Goal: Task Accomplishment & Management: Manage account settings

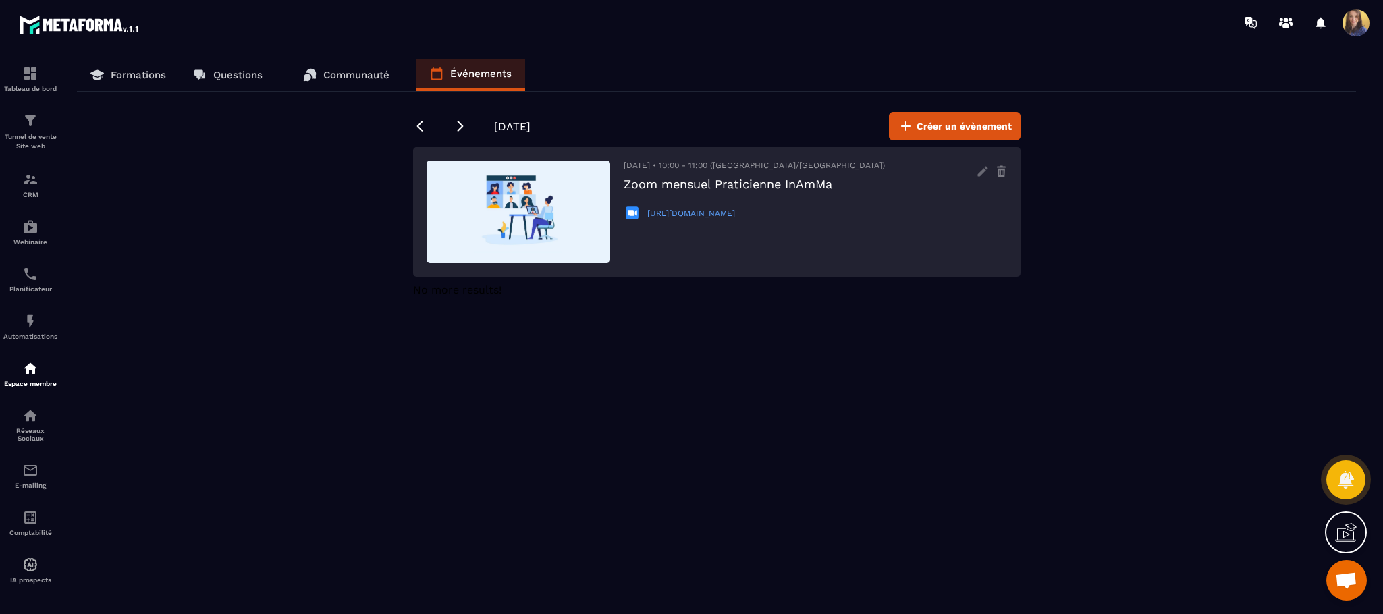
scroll to position [849, 0]
click at [985, 173] on icon at bounding box center [983, 172] width 22 height 22
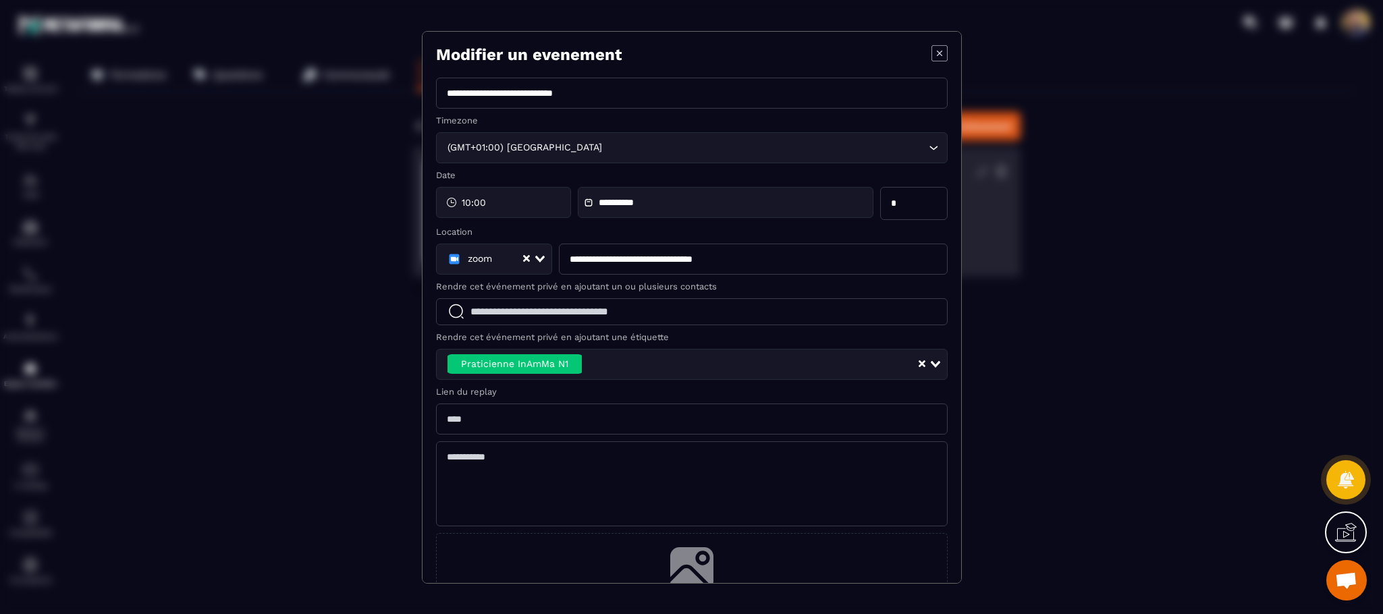
scroll to position [87, 0]
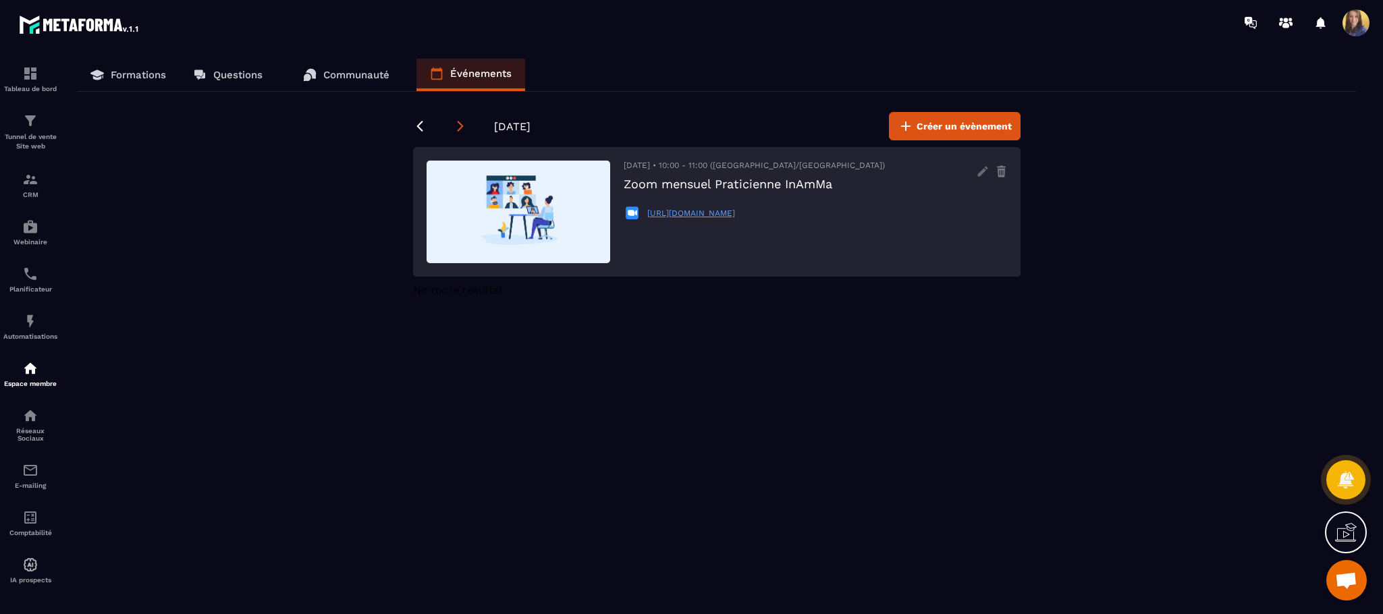
click at [462, 126] on icon at bounding box center [460, 126] width 6 height 11
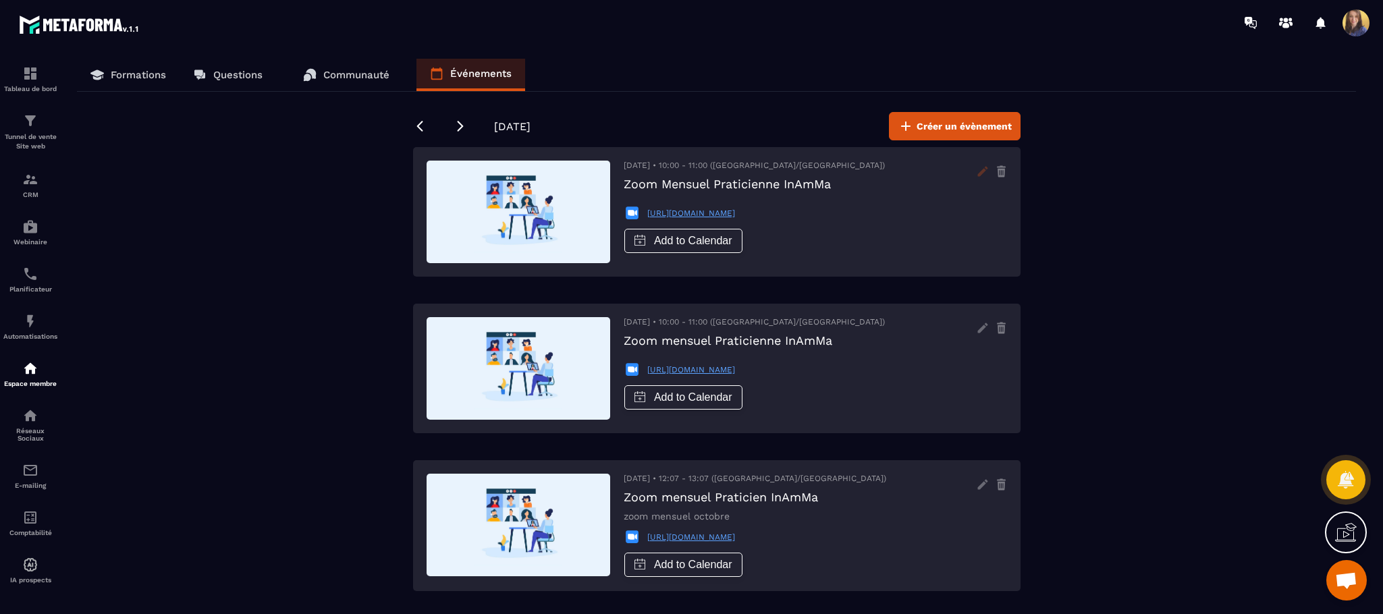
click at [981, 174] on icon at bounding box center [983, 171] width 10 height 10
click at [1003, 178] on icon at bounding box center [1001, 173] width 7 height 9
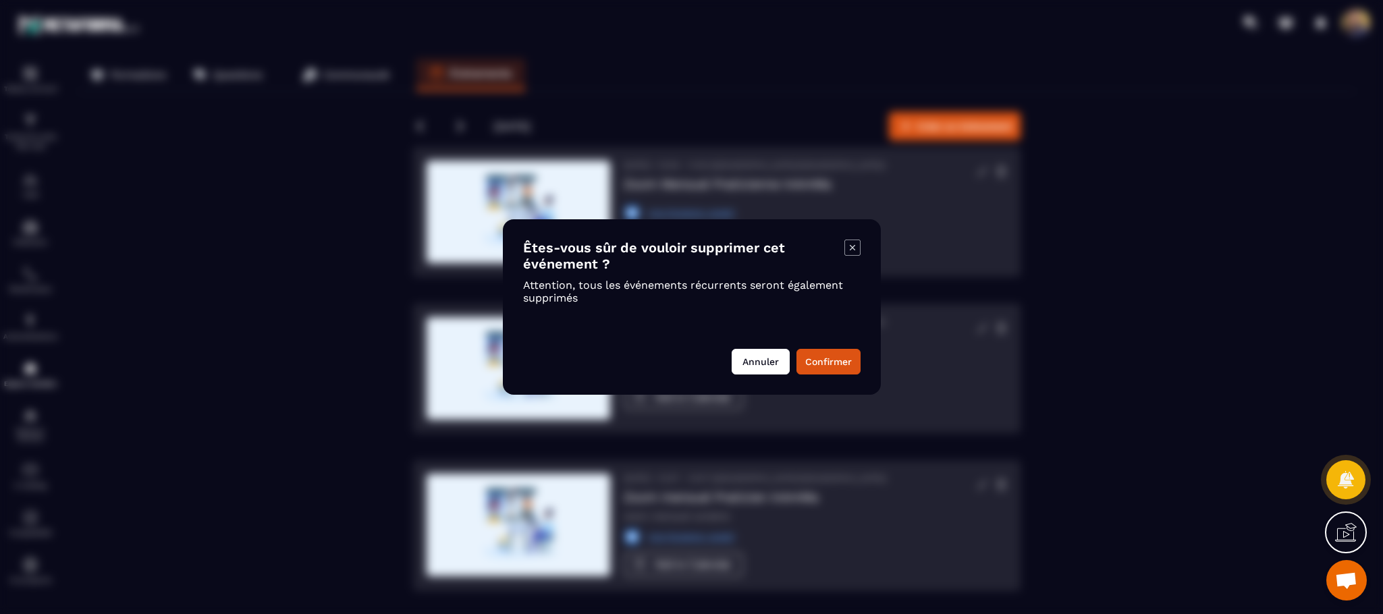
click at [784, 355] on button "Annuler" at bounding box center [761, 362] width 58 height 26
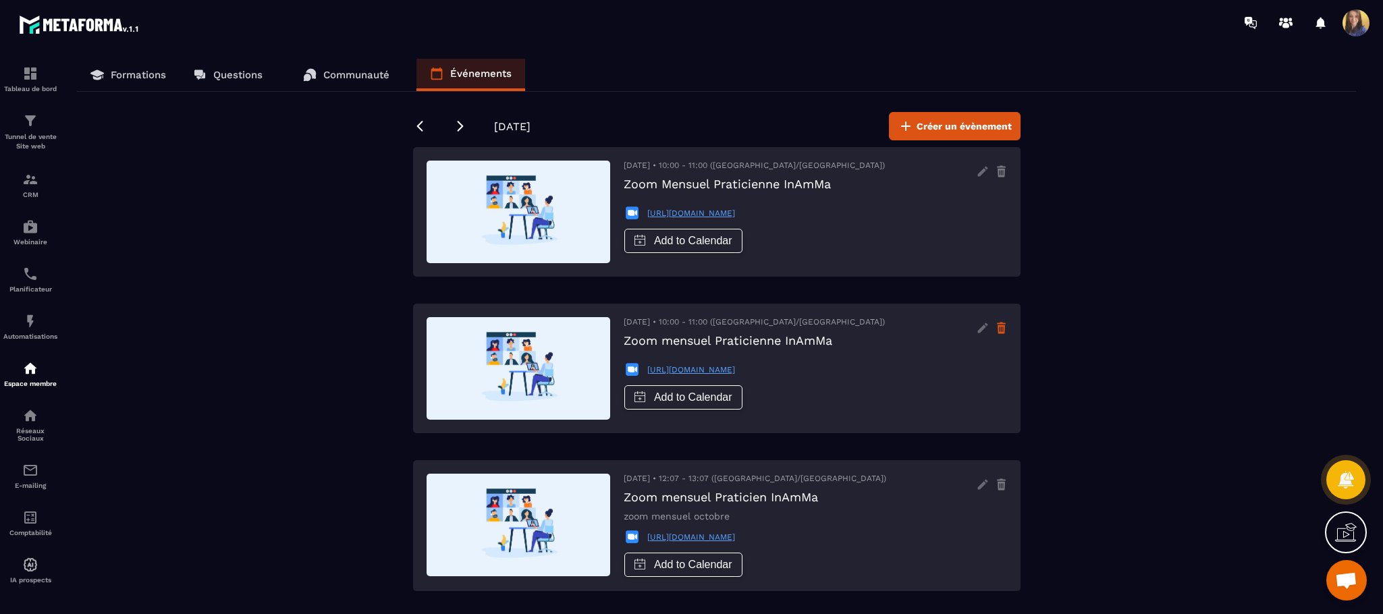
click at [1003, 168] on icon at bounding box center [1001, 167] width 9 height 2
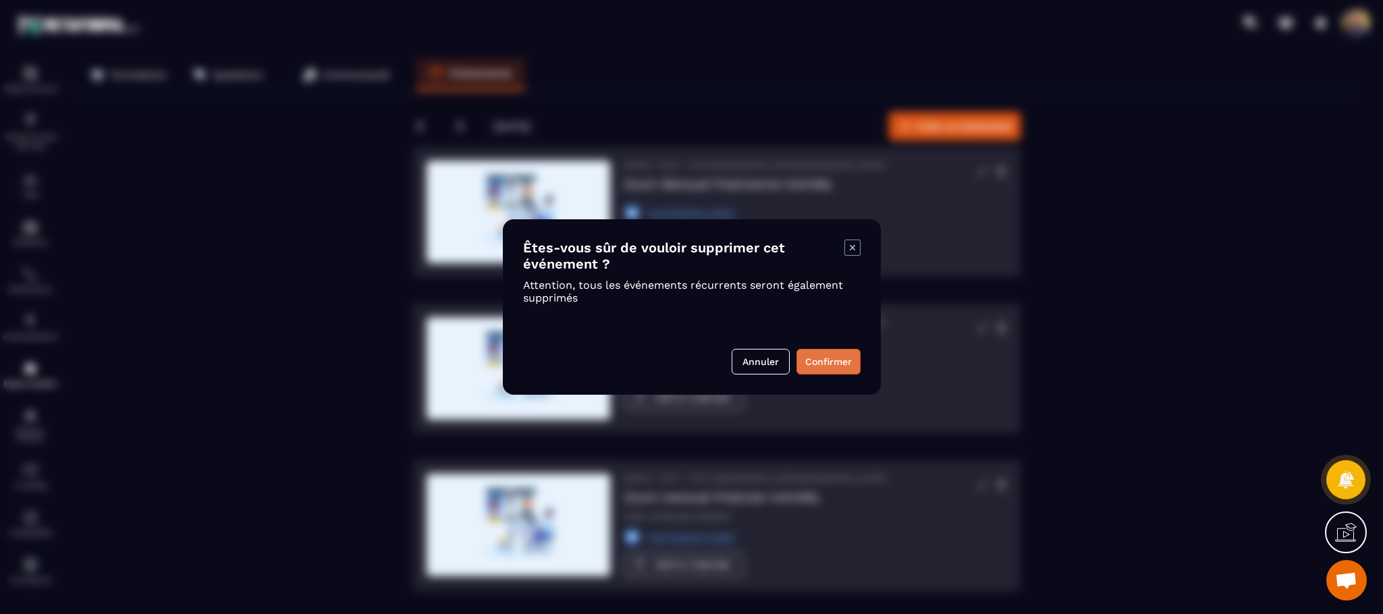
click at [821, 361] on button "Confirmer" at bounding box center [829, 362] width 64 height 26
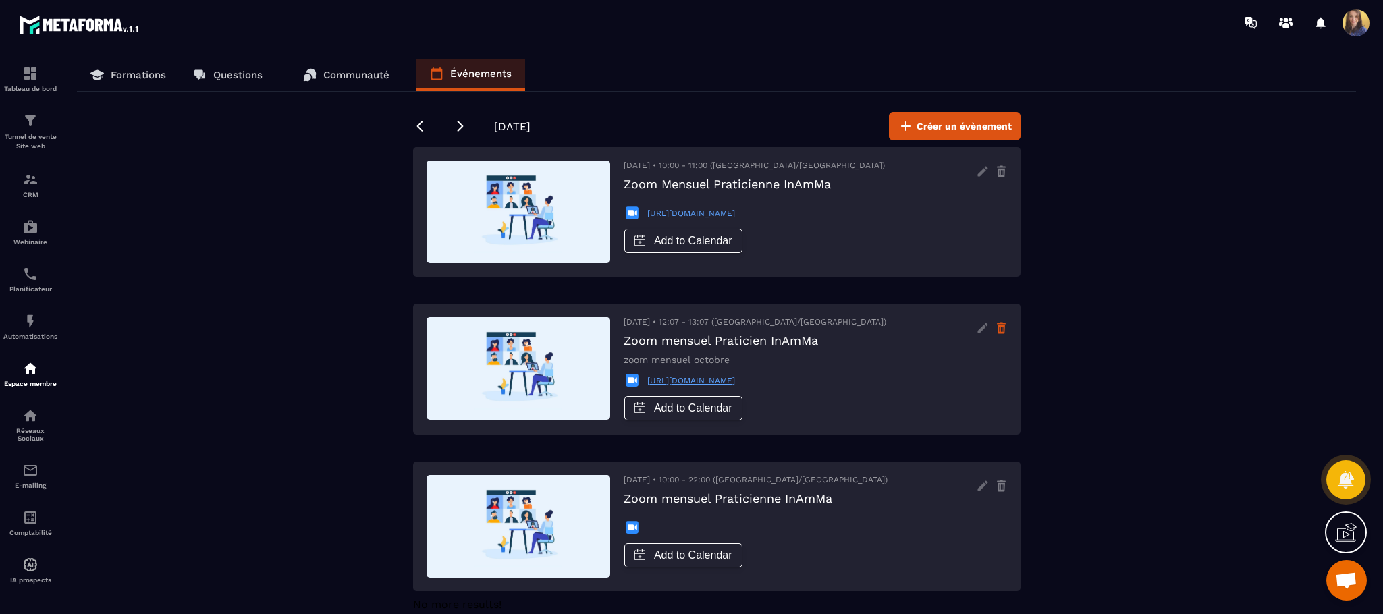
click at [1005, 168] on icon at bounding box center [1001, 167] width 9 height 2
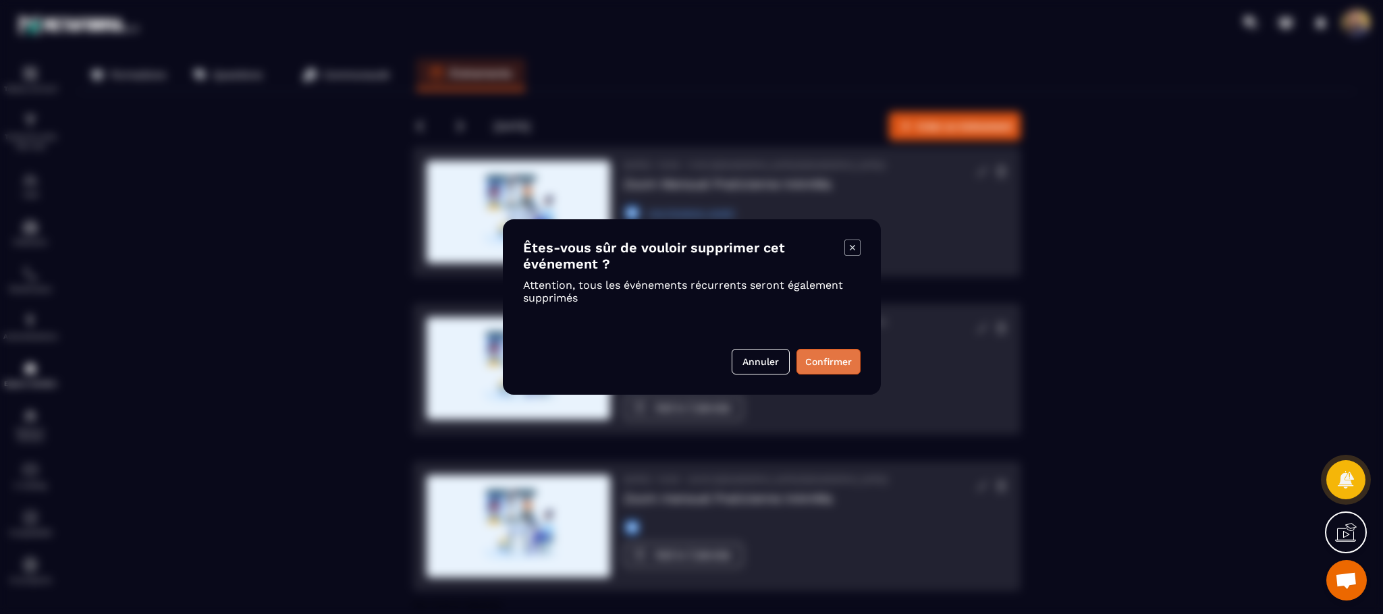
click at [839, 363] on button "Confirmer" at bounding box center [829, 362] width 64 height 26
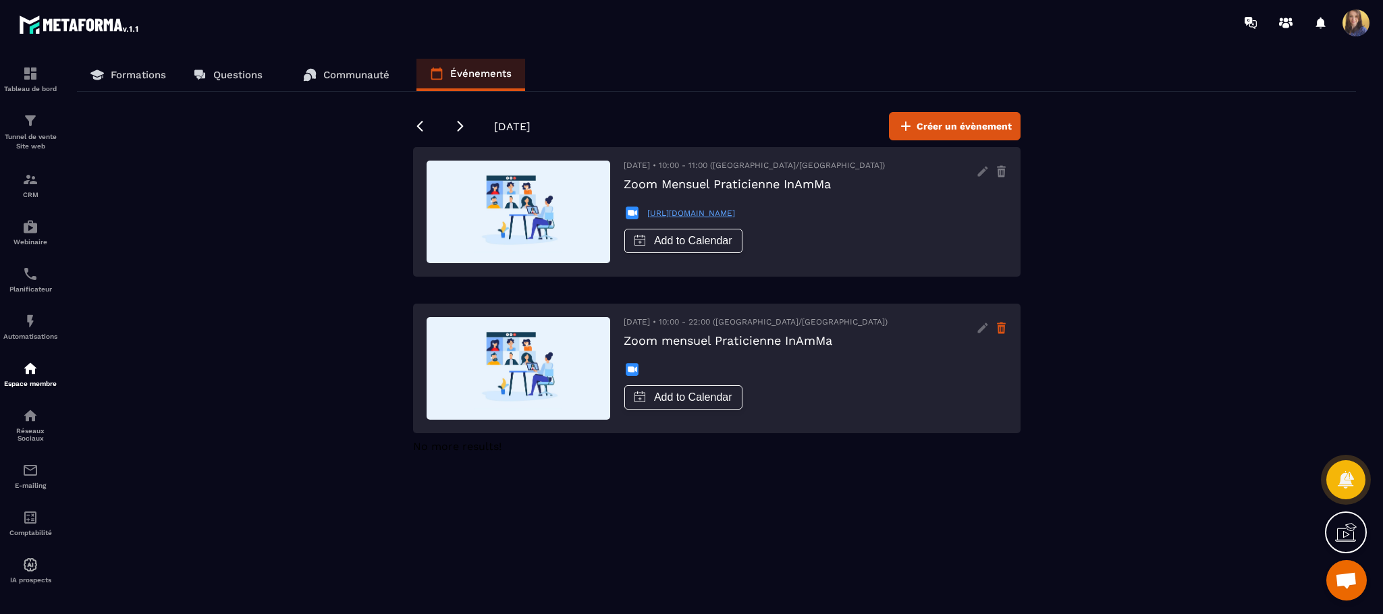
click at [1003, 178] on icon at bounding box center [1001, 173] width 7 height 9
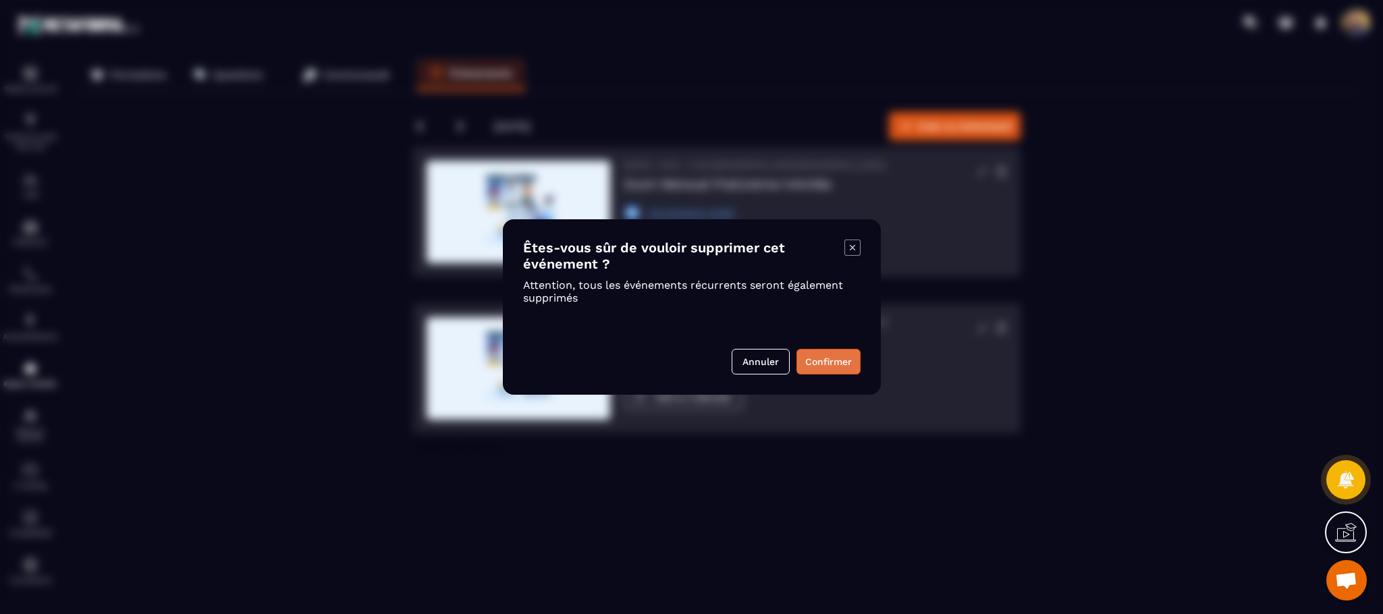
click at [857, 353] on button "Confirmer" at bounding box center [829, 362] width 64 height 26
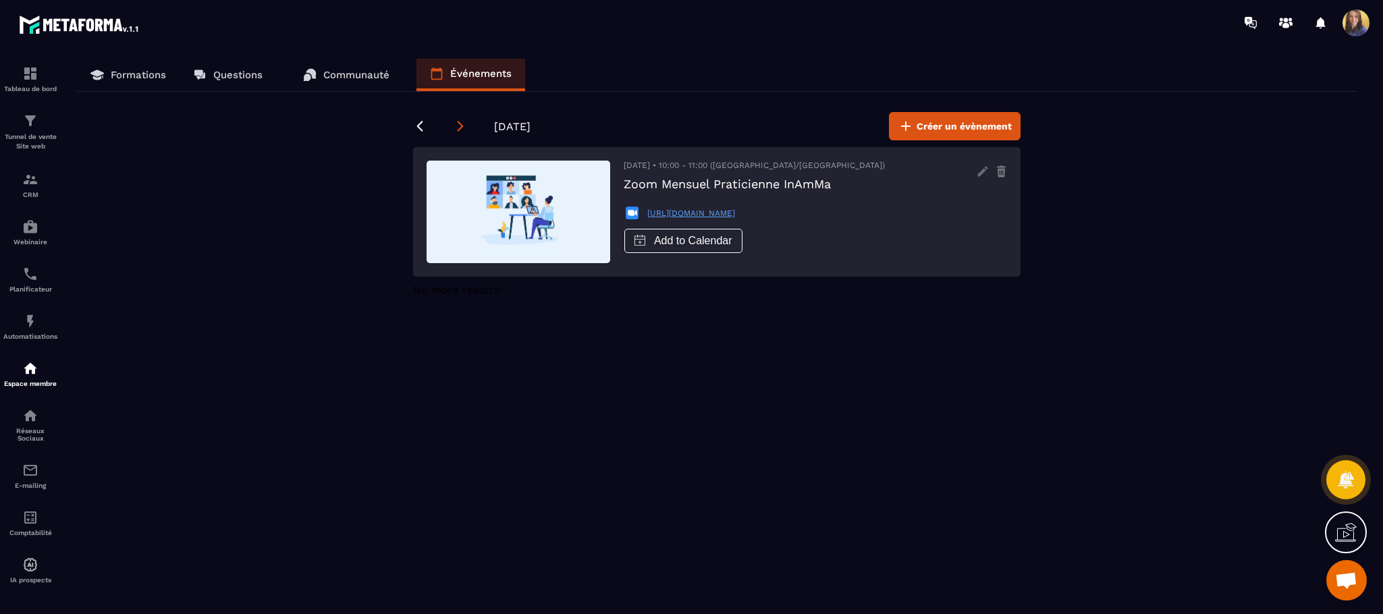
click at [458, 119] on icon at bounding box center [461, 126] width 14 height 14
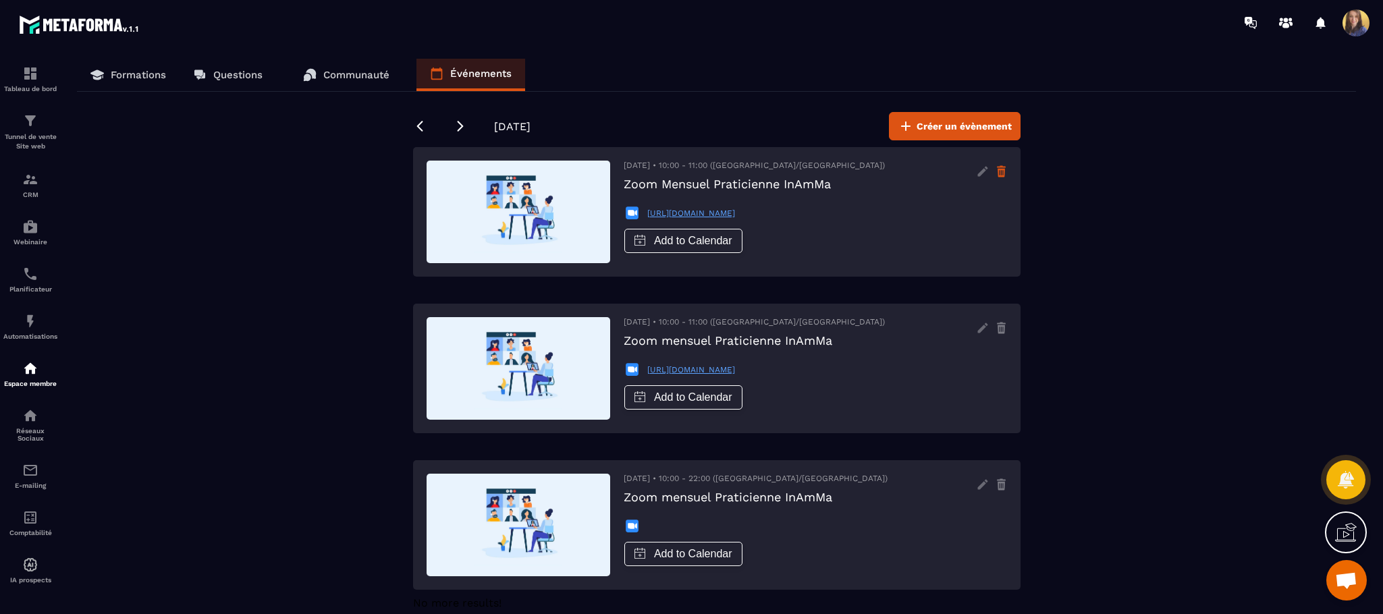
click at [1001, 174] on icon at bounding box center [1001, 172] width 11 height 22
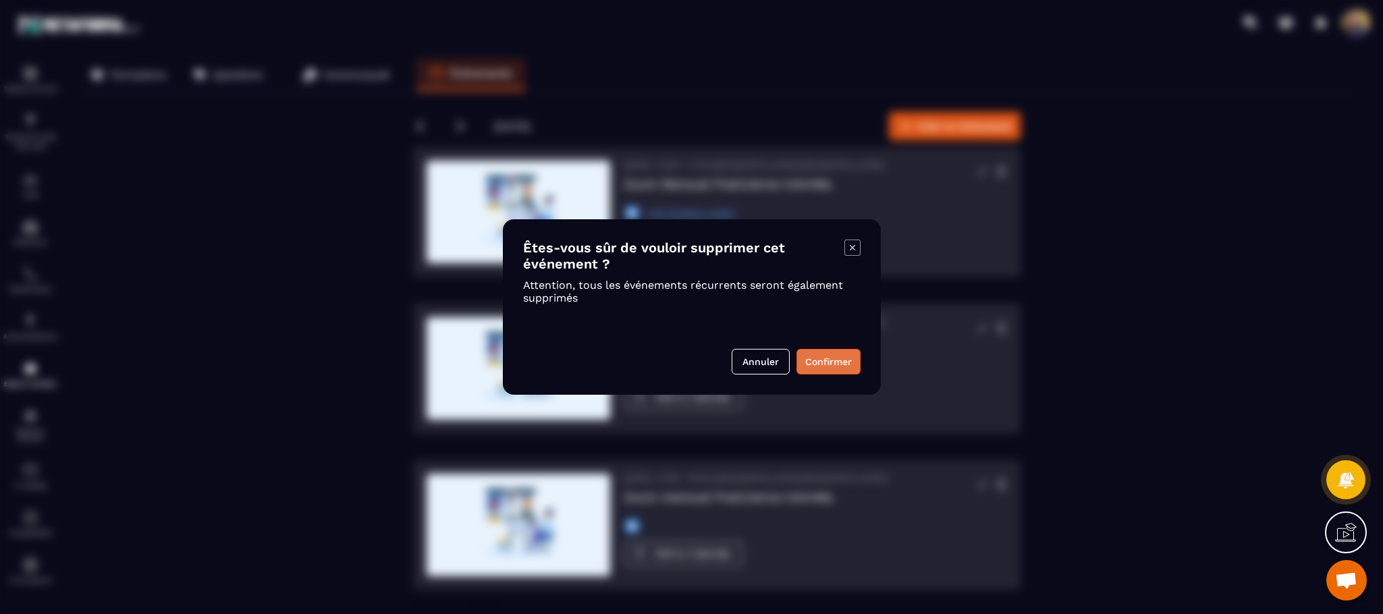
click at [832, 359] on button "Confirmer" at bounding box center [829, 362] width 64 height 26
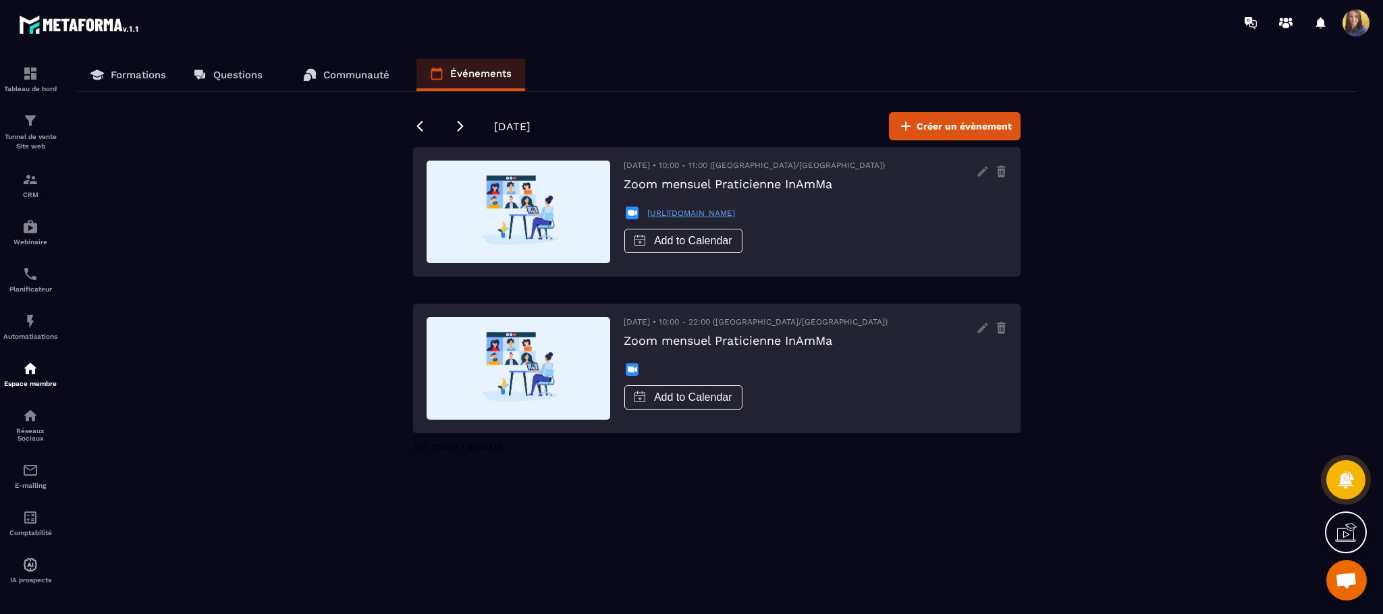
click at [993, 304] on div "[DATE] • 10:00 - 11:00 ([GEOGRAPHIC_DATA]/[GEOGRAPHIC_DATA]) Zoom mensuel Prati…" at bounding box center [717, 369] width 608 height 130
click at [999, 169] on icon at bounding box center [1001, 173] width 7 height 9
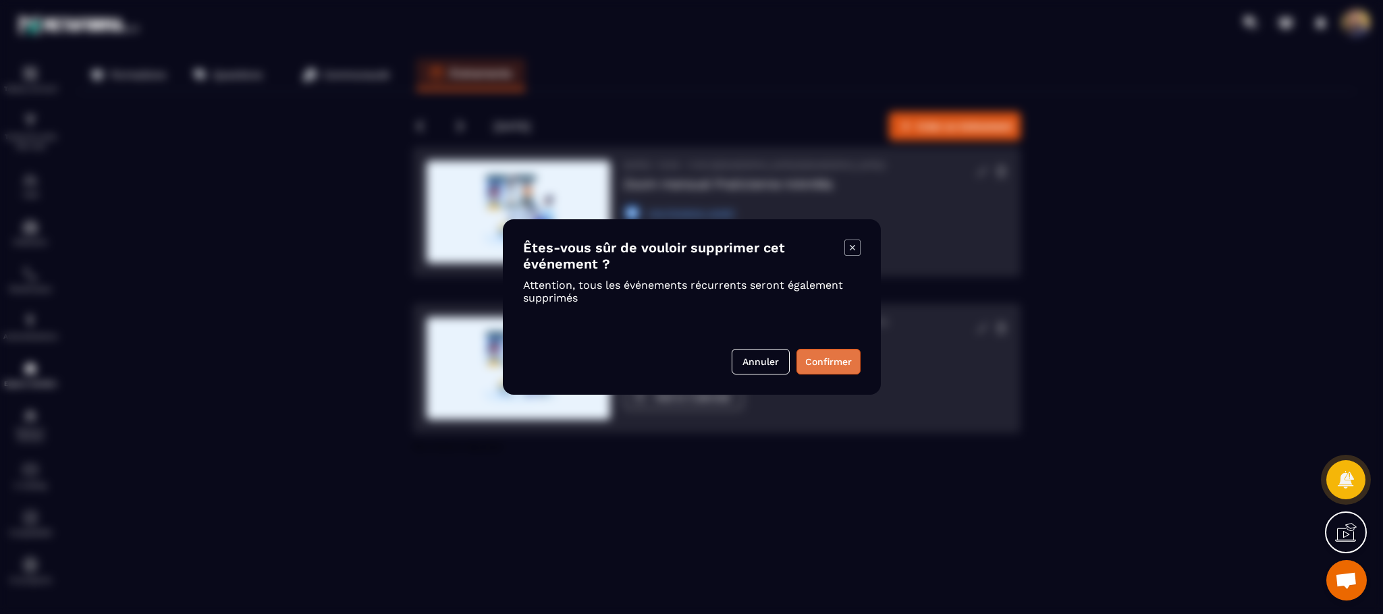
click at [841, 365] on button "Confirmer" at bounding box center [829, 362] width 64 height 26
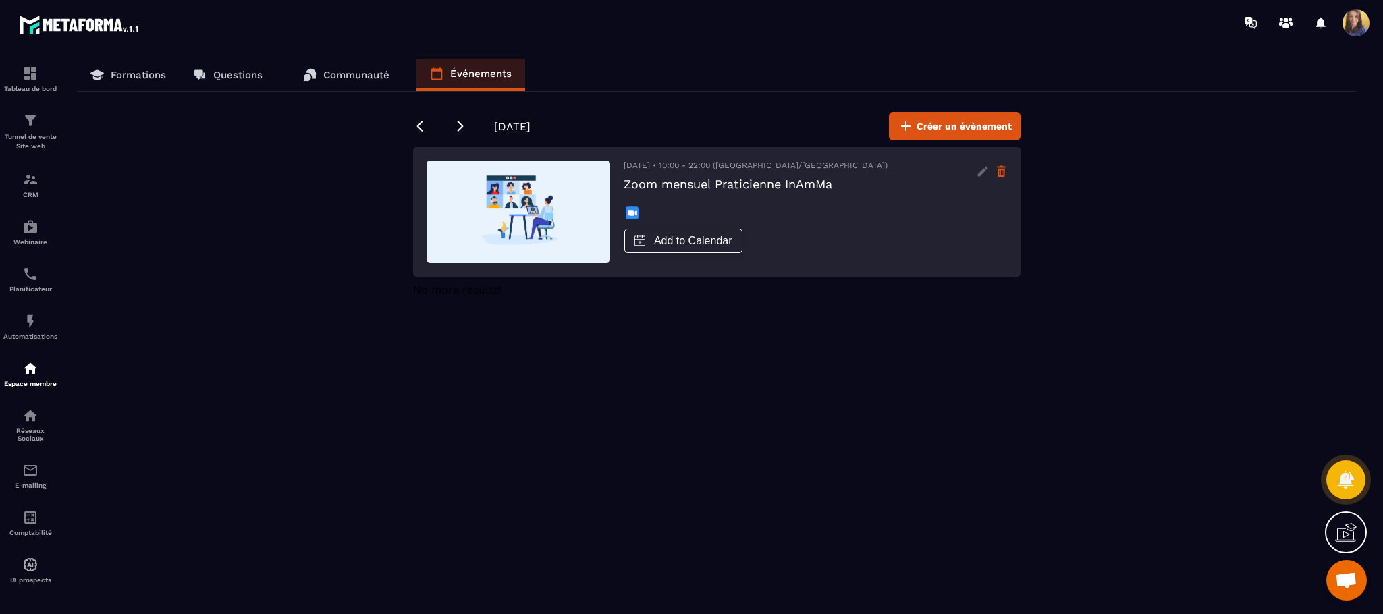
click at [1005, 171] on icon at bounding box center [1001, 172] width 11 height 22
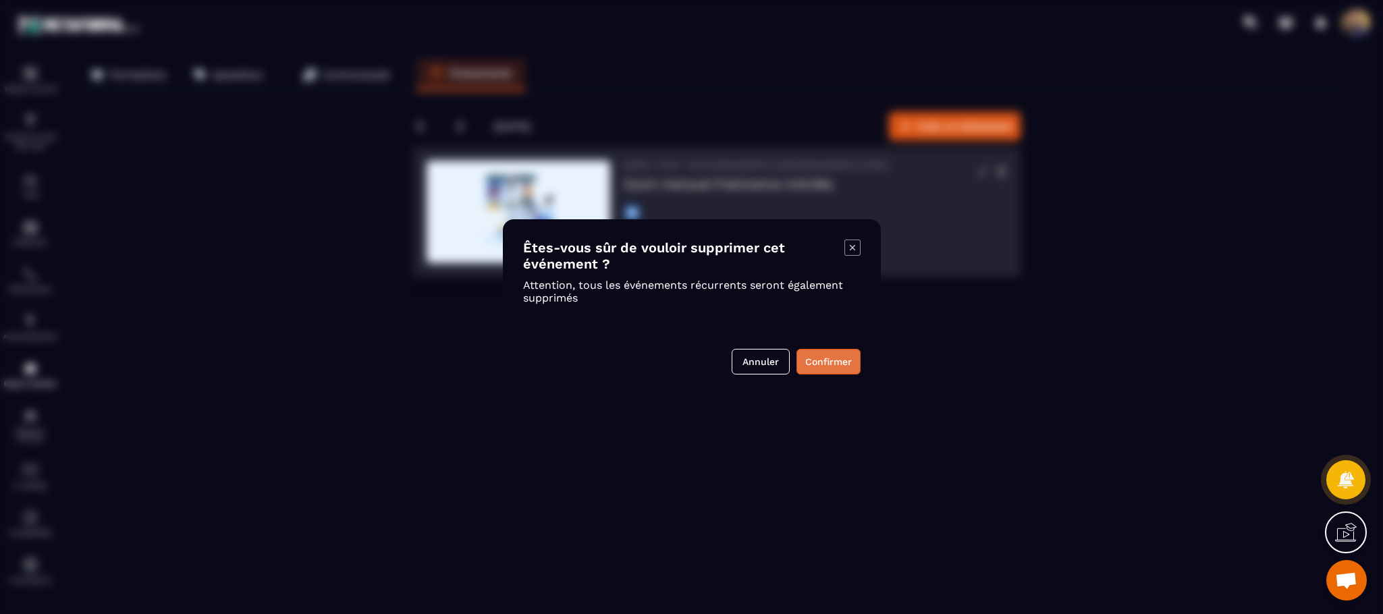
click at [835, 363] on button "Confirmer" at bounding box center [829, 362] width 64 height 26
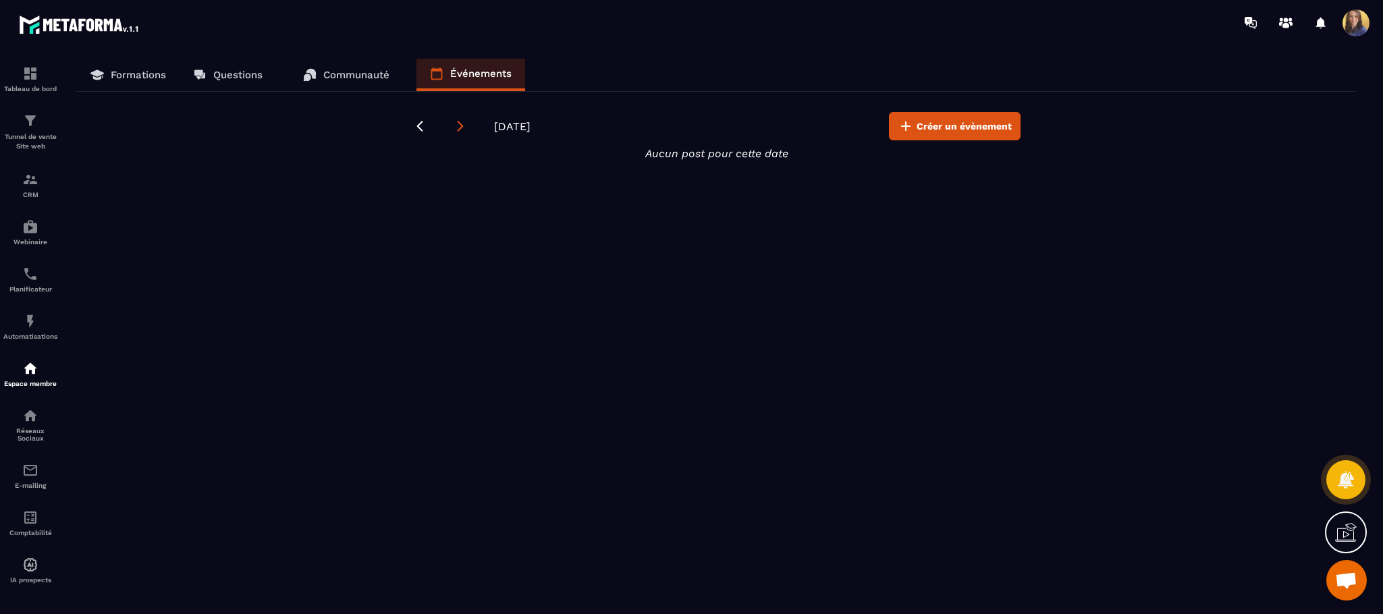
click at [458, 130] on icon at bounding box center [461, 126] width 14 height 14
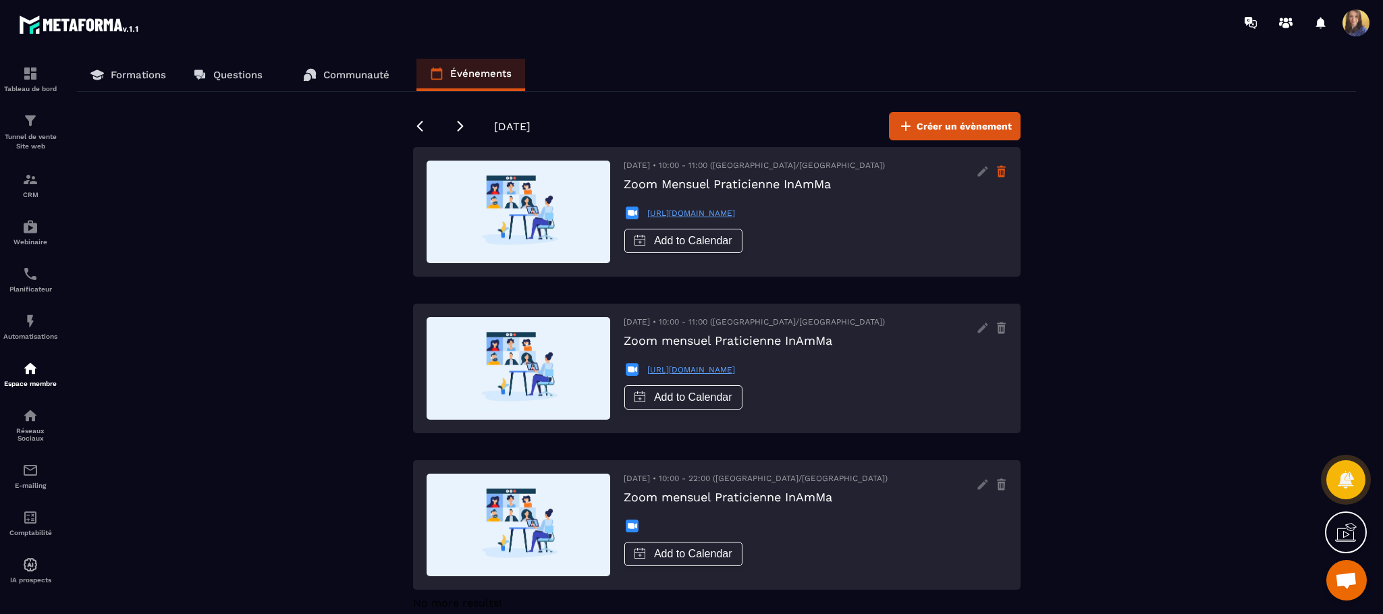
click at [1001, 172] on icon at bounding box center [1001, 172] width 11 height 22
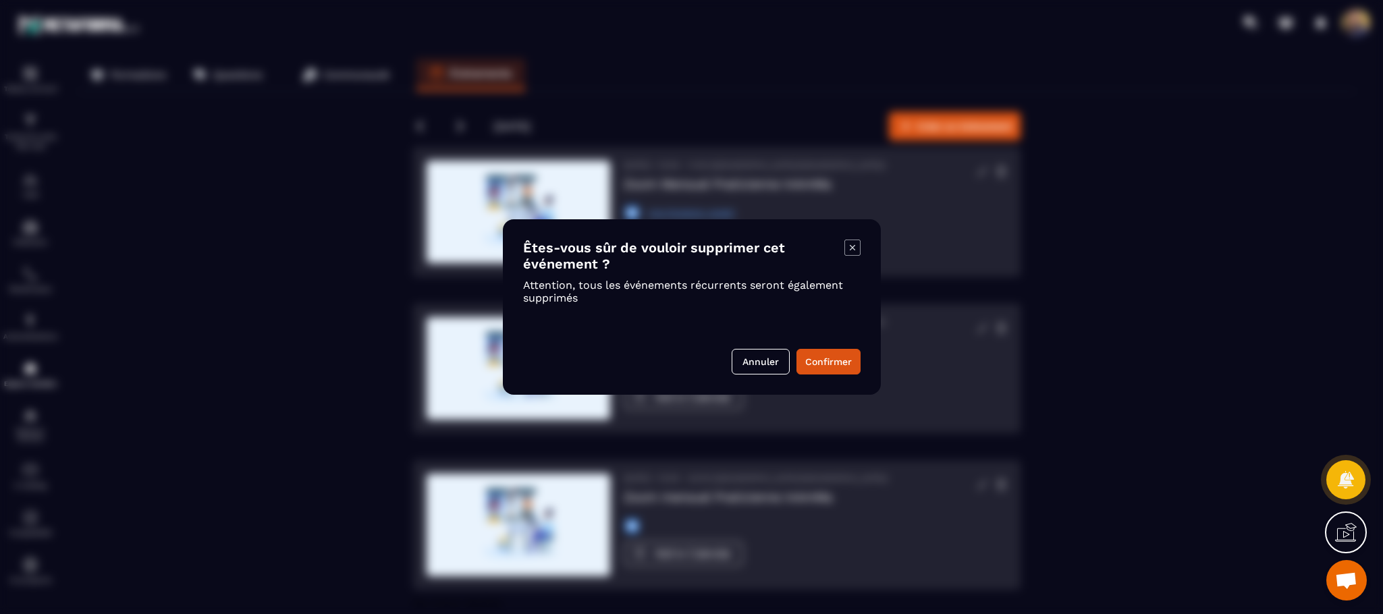
click at [831, 377] on div "Êtes-vous sûr de vouloir supprimer cet événement ? Attention, tous les événemen…" at bounding box center [692, 307] width 378 height 176
click at [831, 365] on button "Confirmer" at bounding box center [829, 362] width 64 height 26
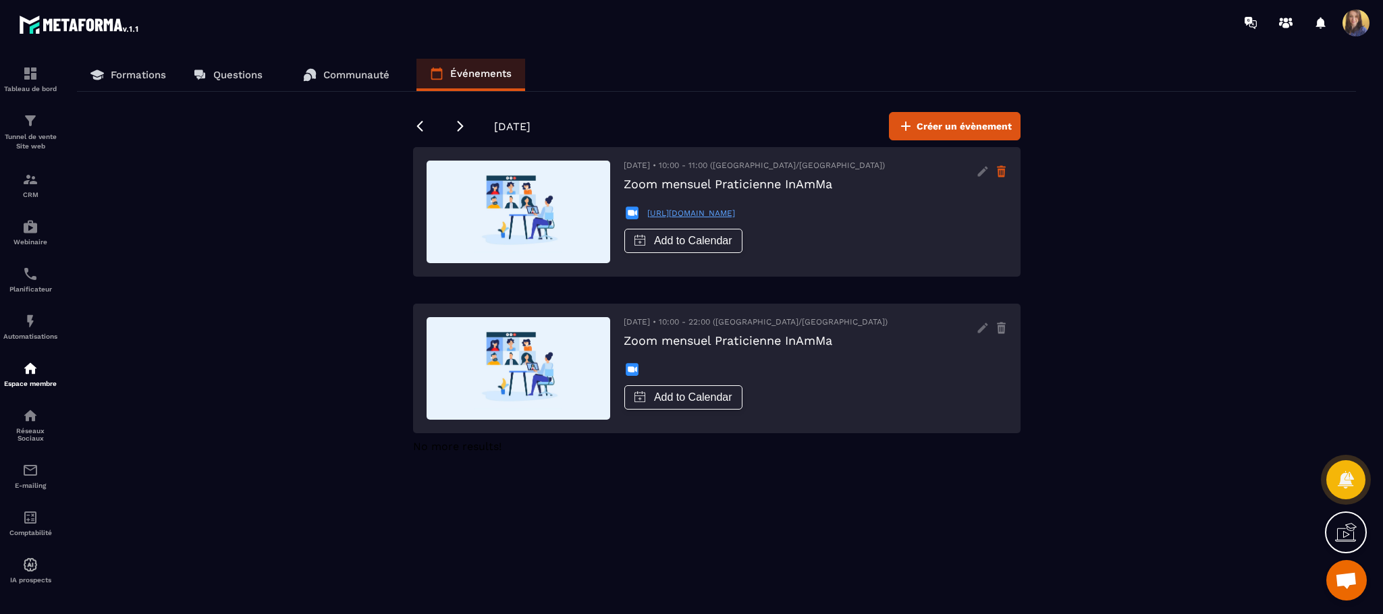
click at [1001, 174] on icon at bounding box center [1001, 172] width 11 height 22
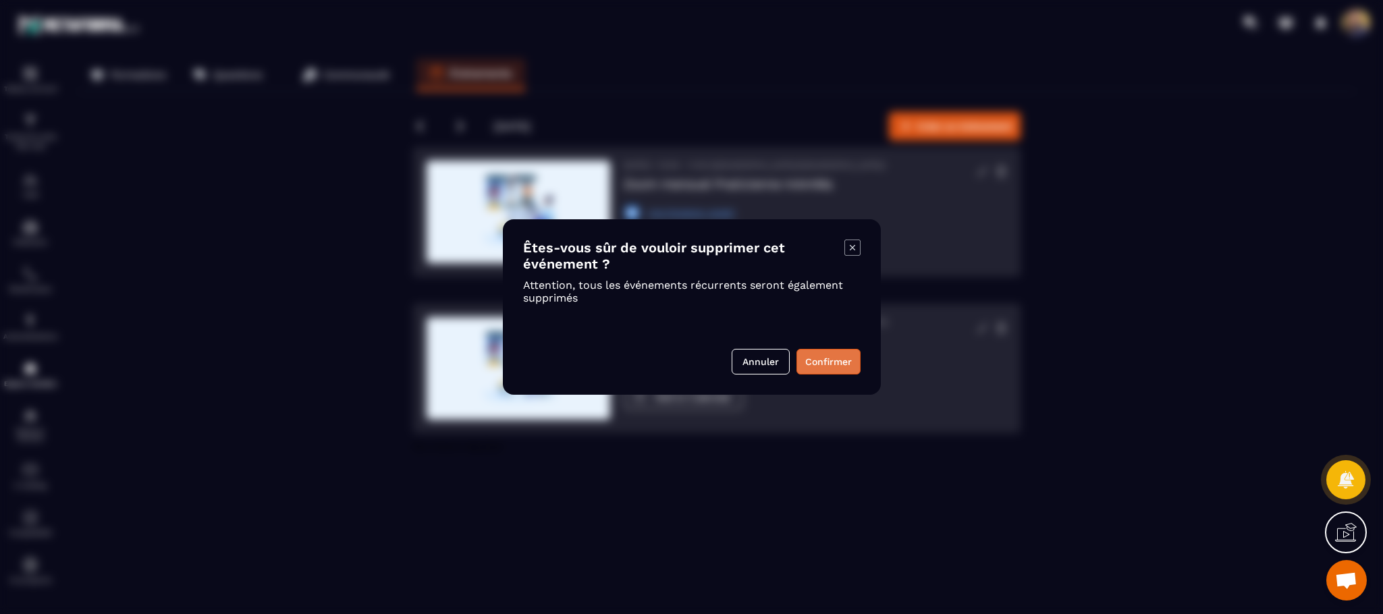
click at [824, 371] on button "Confirmer" at bounding box center [829, 362] width 64 height 26
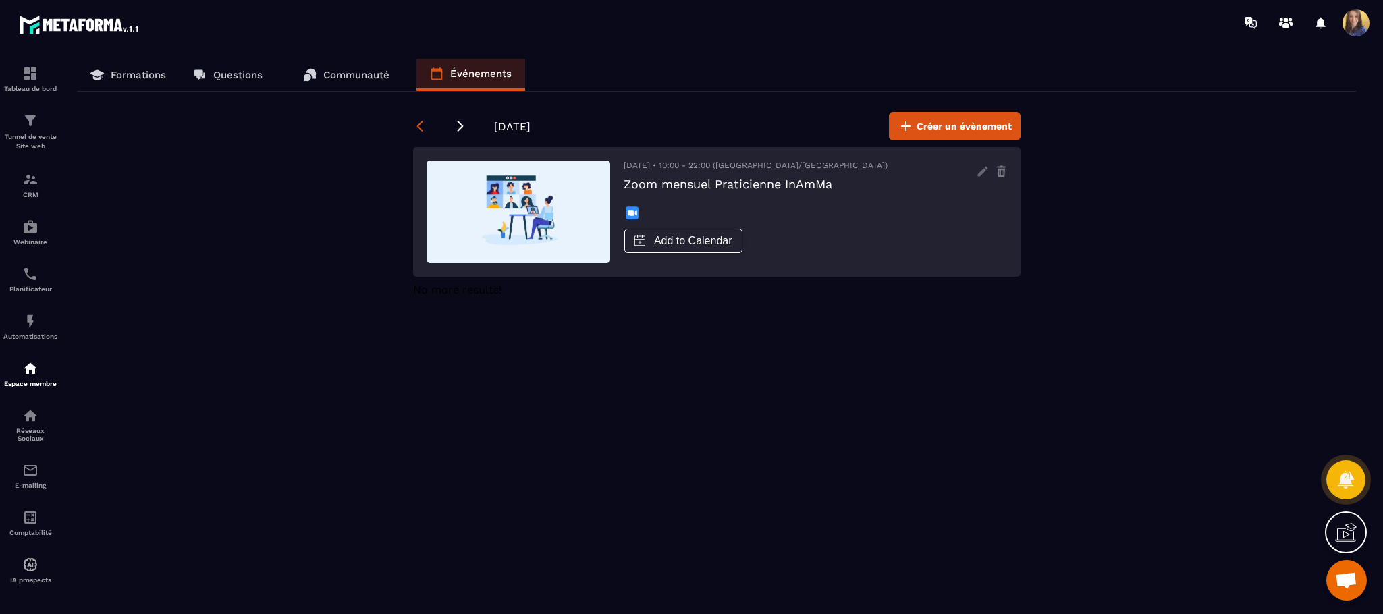
click at [419, 124] on icon at bounding box center [420, 126] width 6 height 11
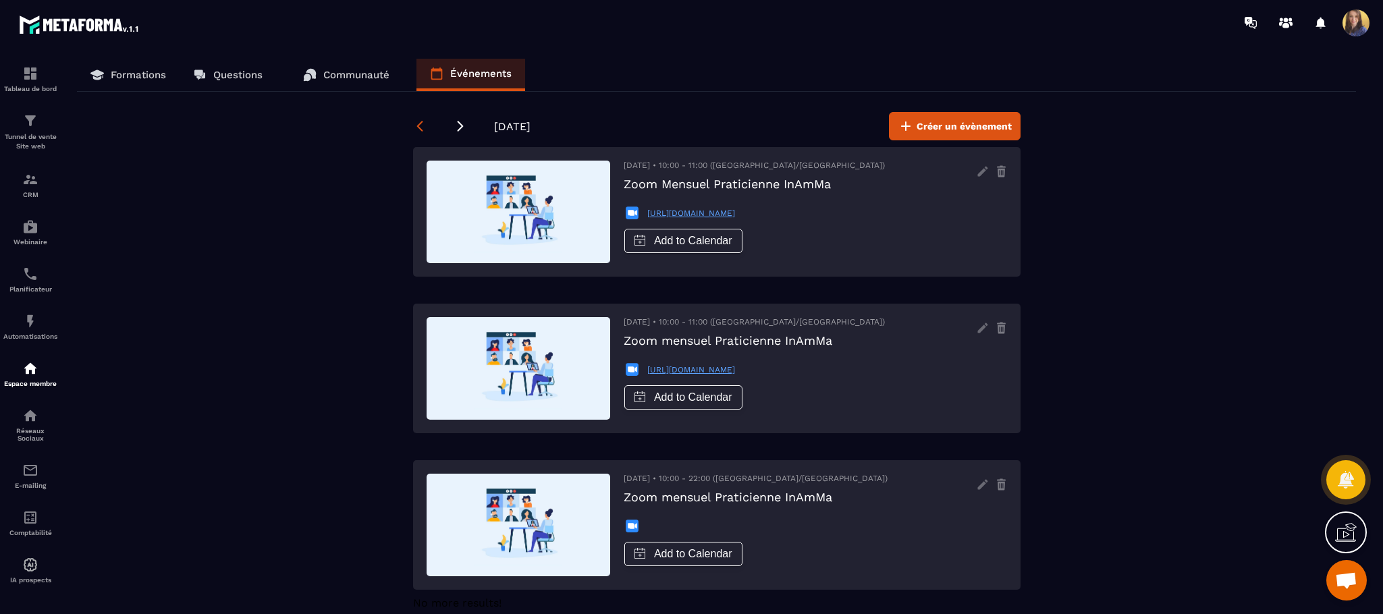
click at [419, 124] on icon at bounding box center [420, 126] width 6 height 11
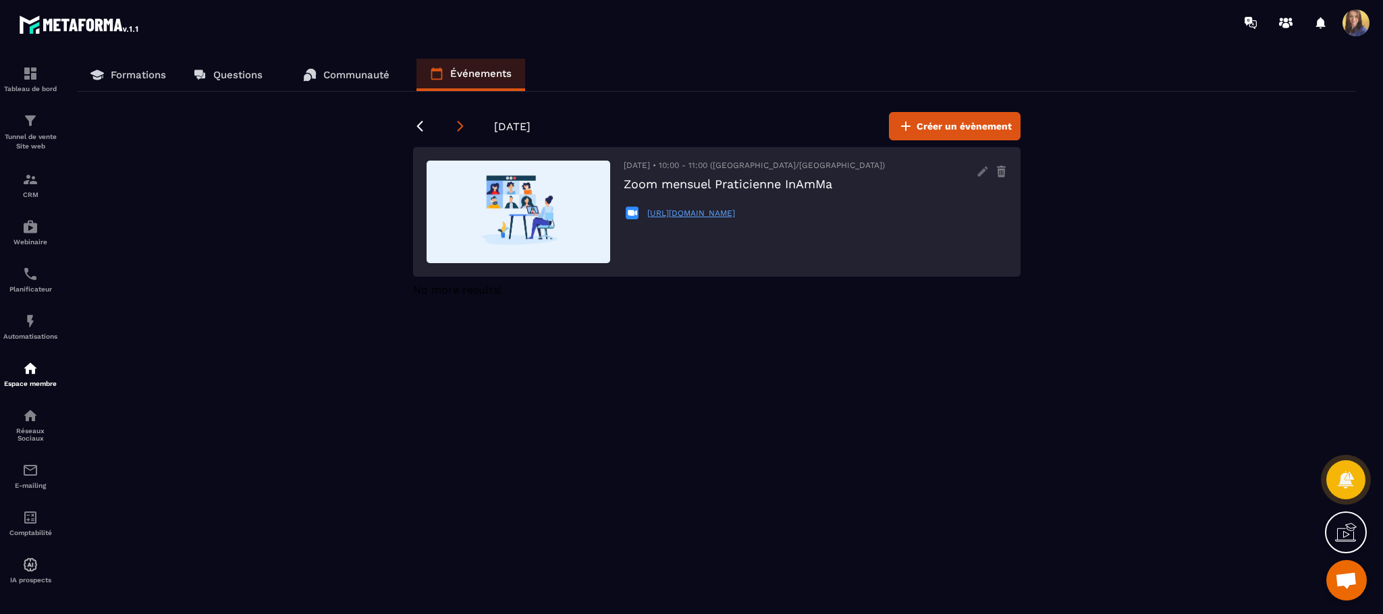
click at [456, 126] on icon at bounding box center [461, 126] width 14 height 14
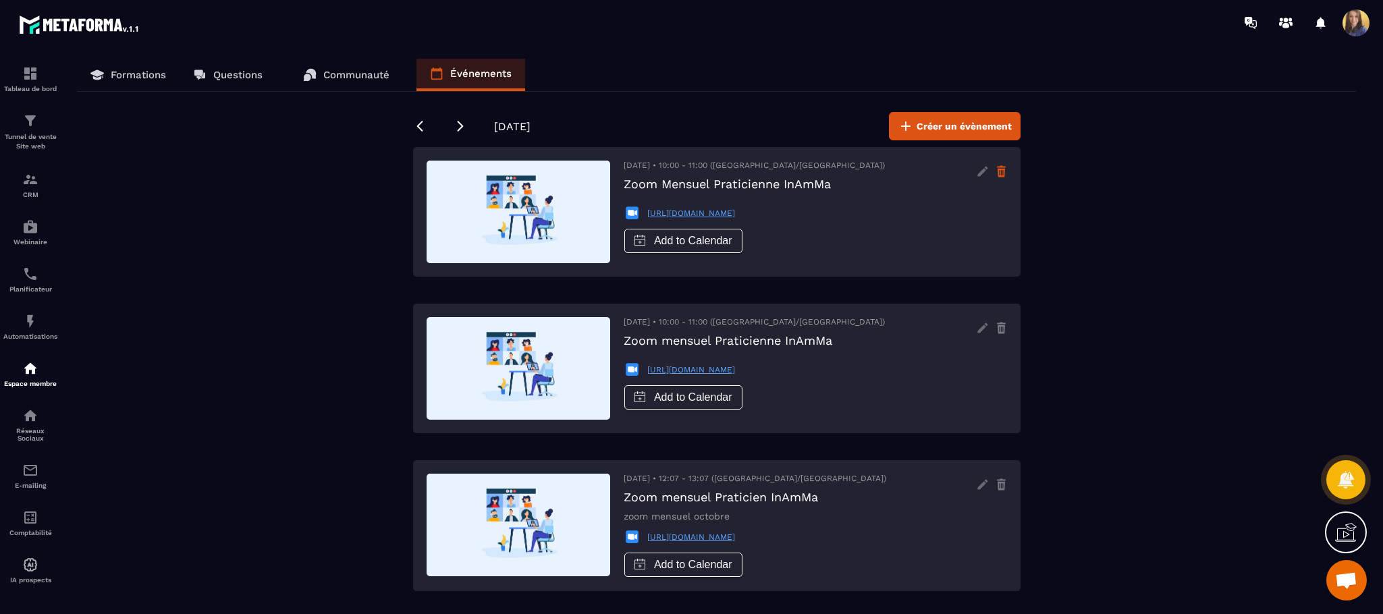
click at [1005, 174] on icon at bounding box center [1001, 173] width 7 height 9
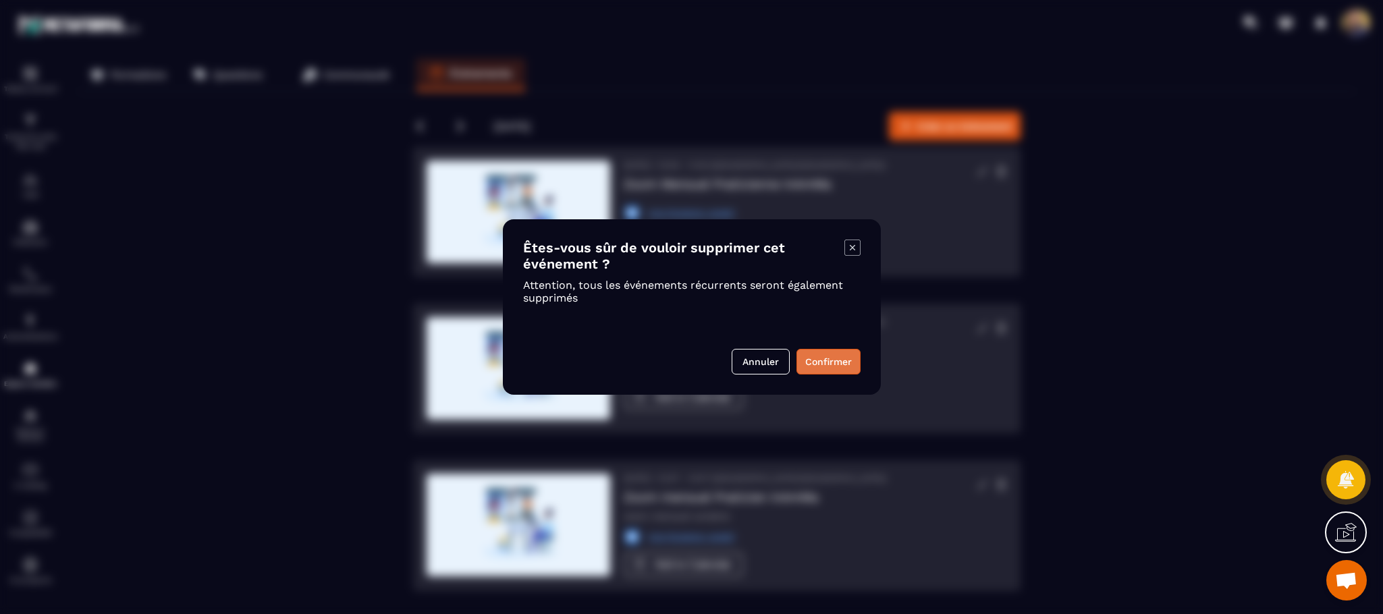
click at [818, 365] on button "Confirmer" at bounding box center [829, 362] width 64 height 26
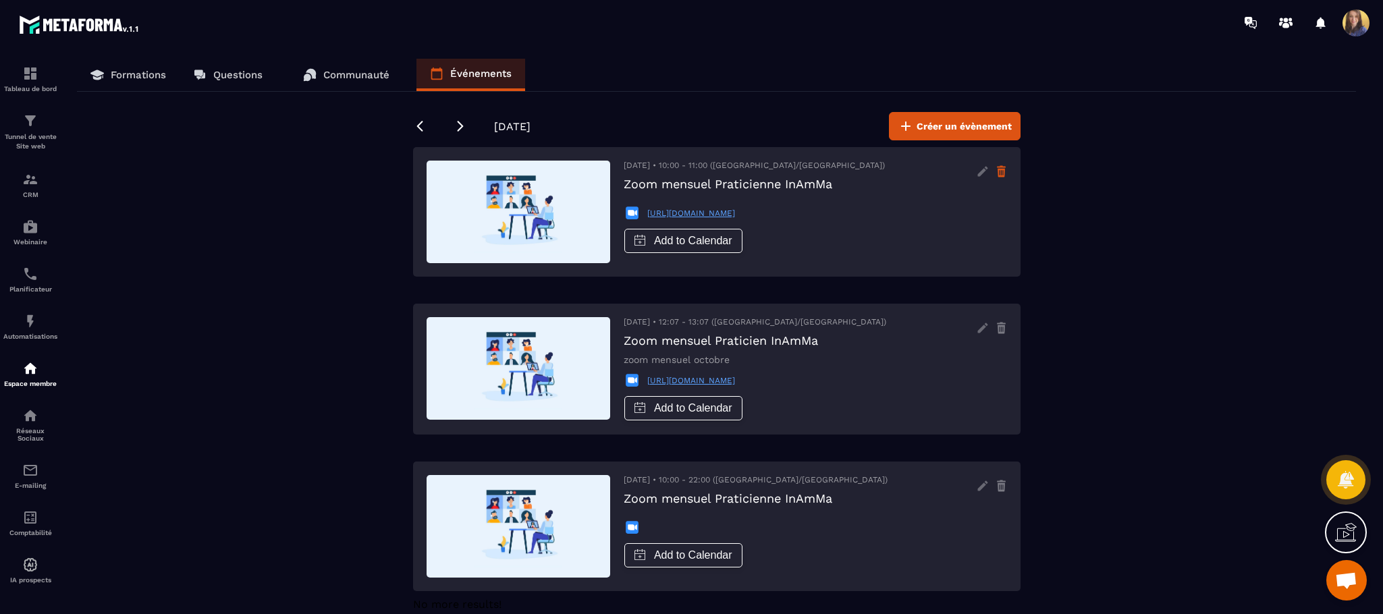
click at [996, 170] on icon at bounding box center [1001, 172] width 11 height 22
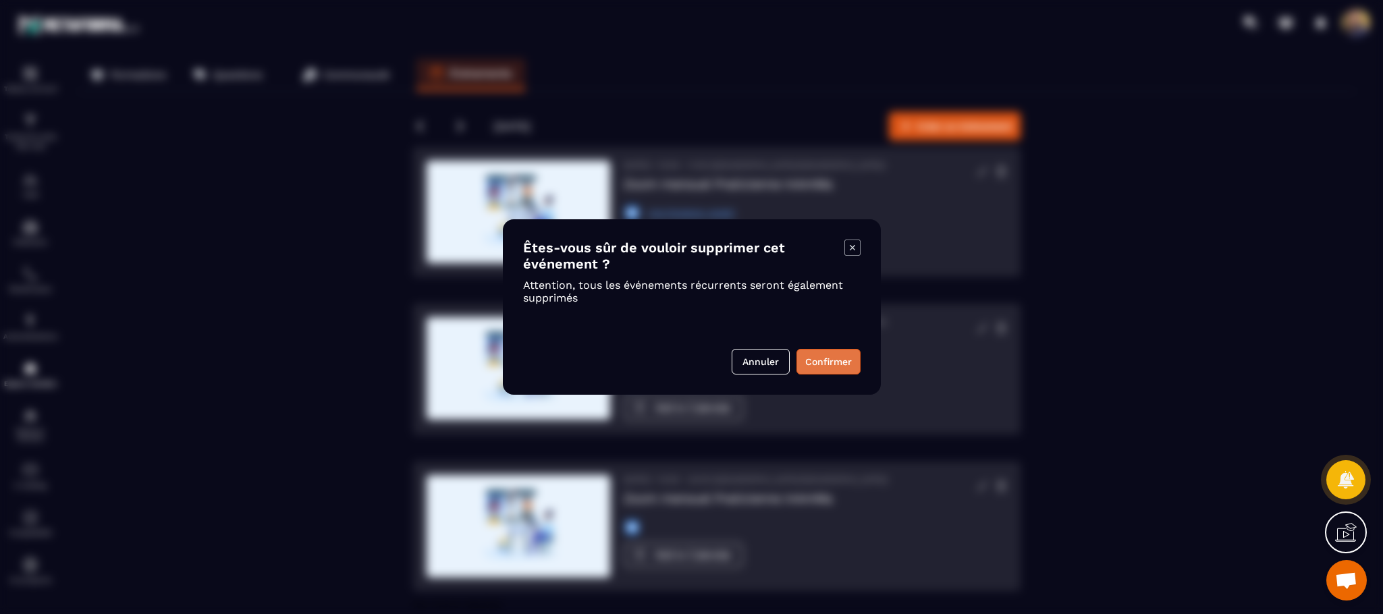
click at [824, 363] on button "Confirmer" at bounding box center [829, 362] width 64 height 26
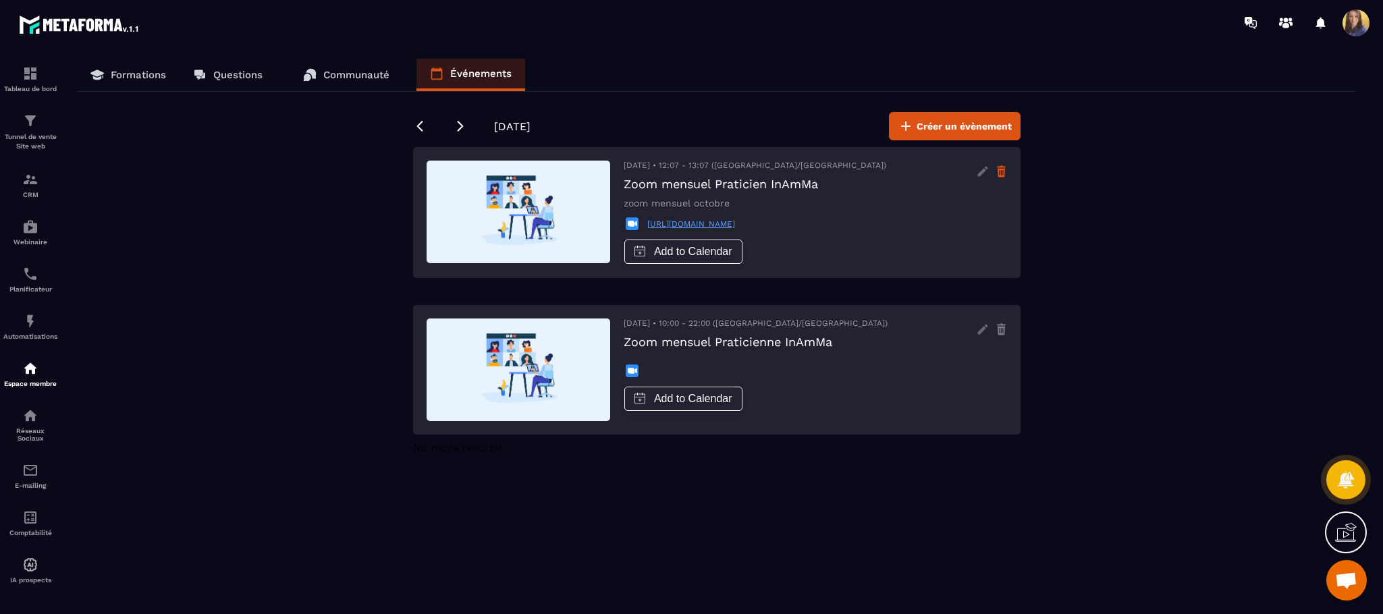
click at [1003, 177] on icon at bounding box center [1001, 173] width 7 height 9
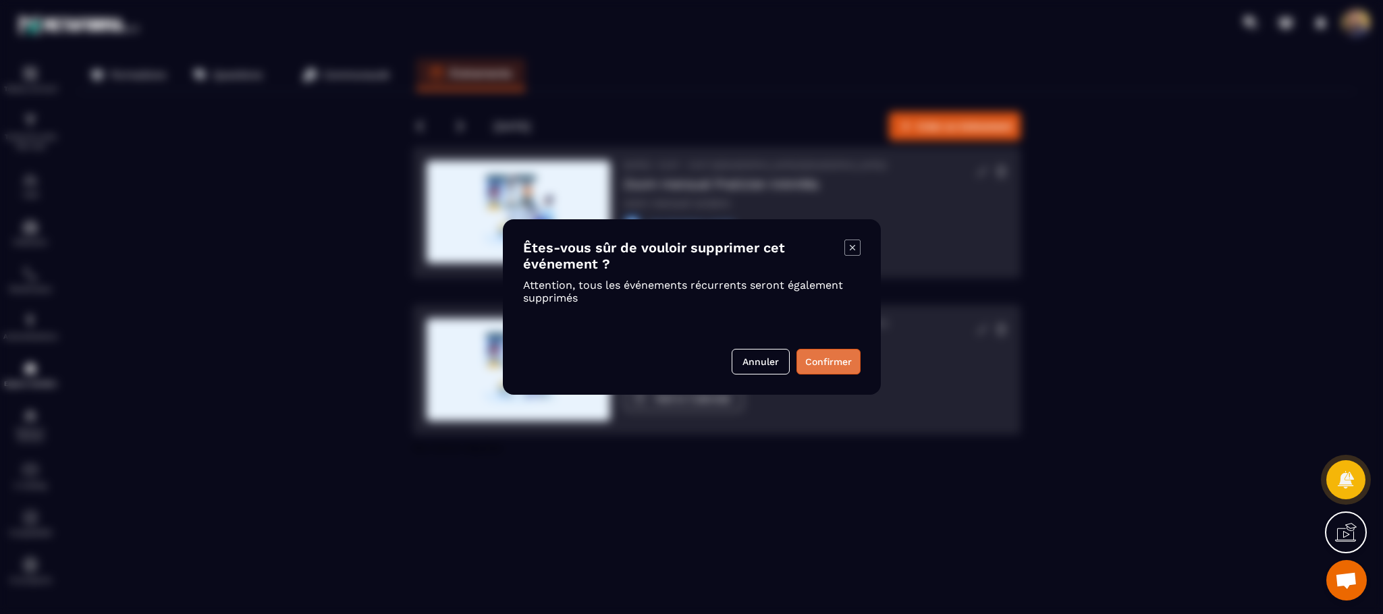
click at [818, 350] on div "Êtes-vous sûr de vouloir supprimer cet événement ? Attention, tous les événemen…" at bounding box center [692, 307] width 378 height 176
click at [818, 355] on button "Confirmer" at bounding box center [829, 362] width 64 height 26
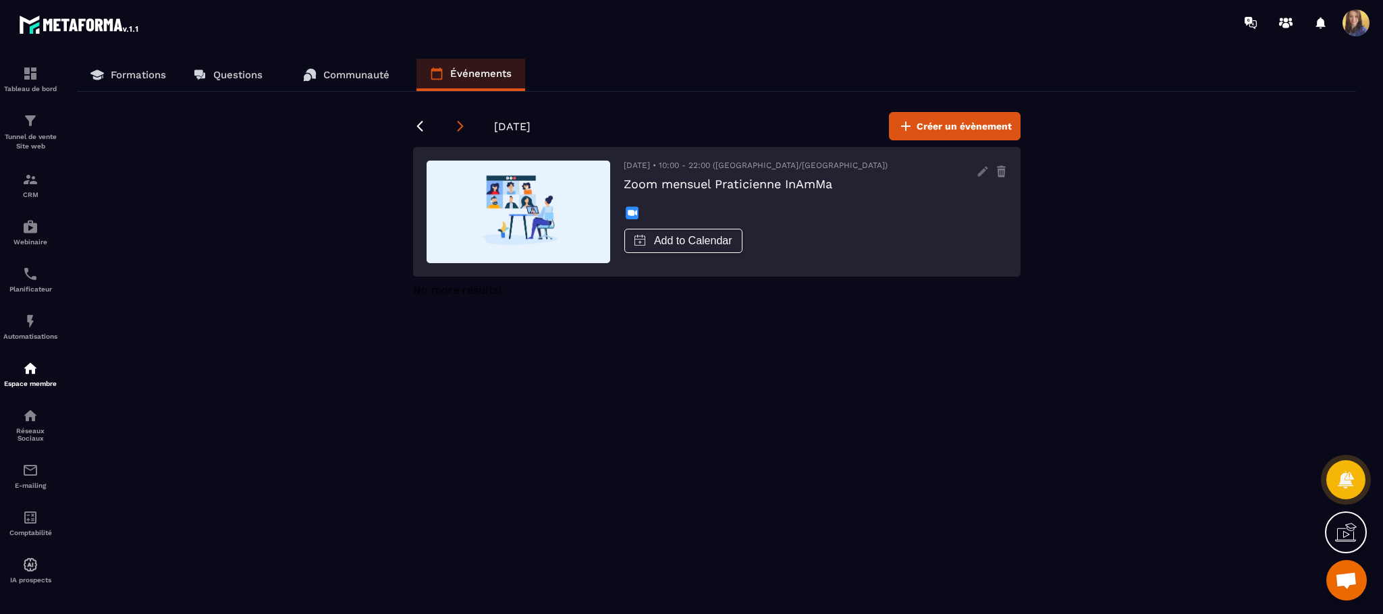
click at [454, 132] on icon at bounding box center [461, 126] width 14 height 14
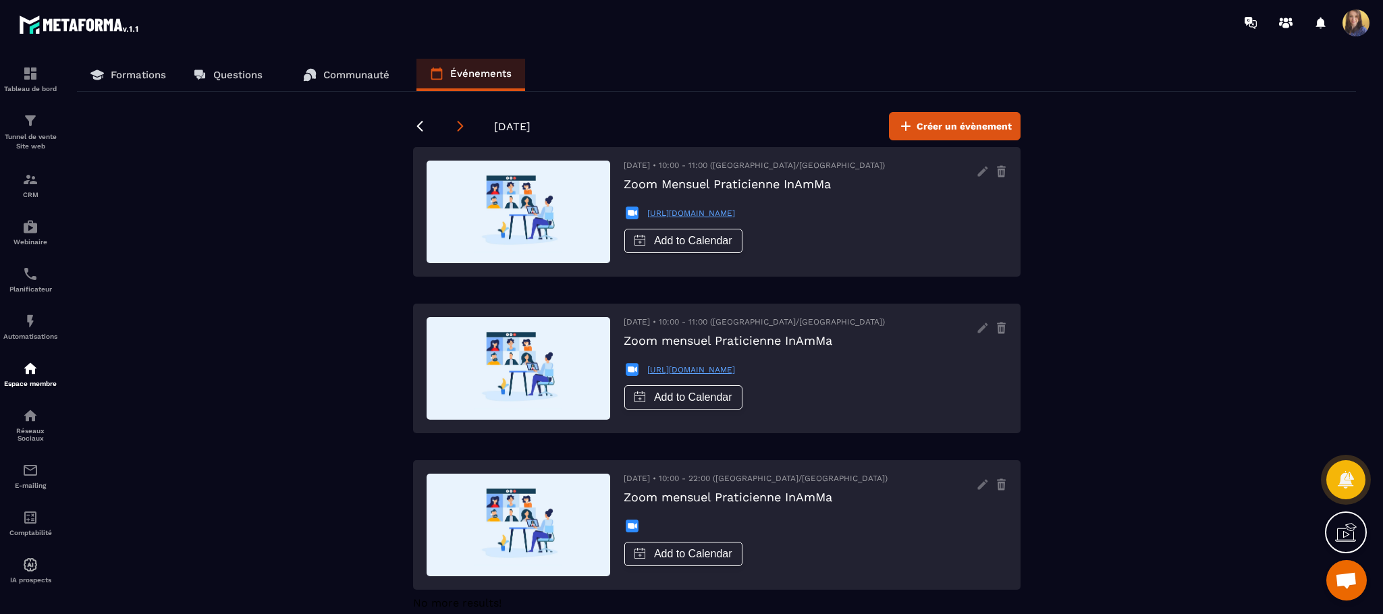
click at [460, 119] on icon at bounding box center [461, 126] width 14 height 14
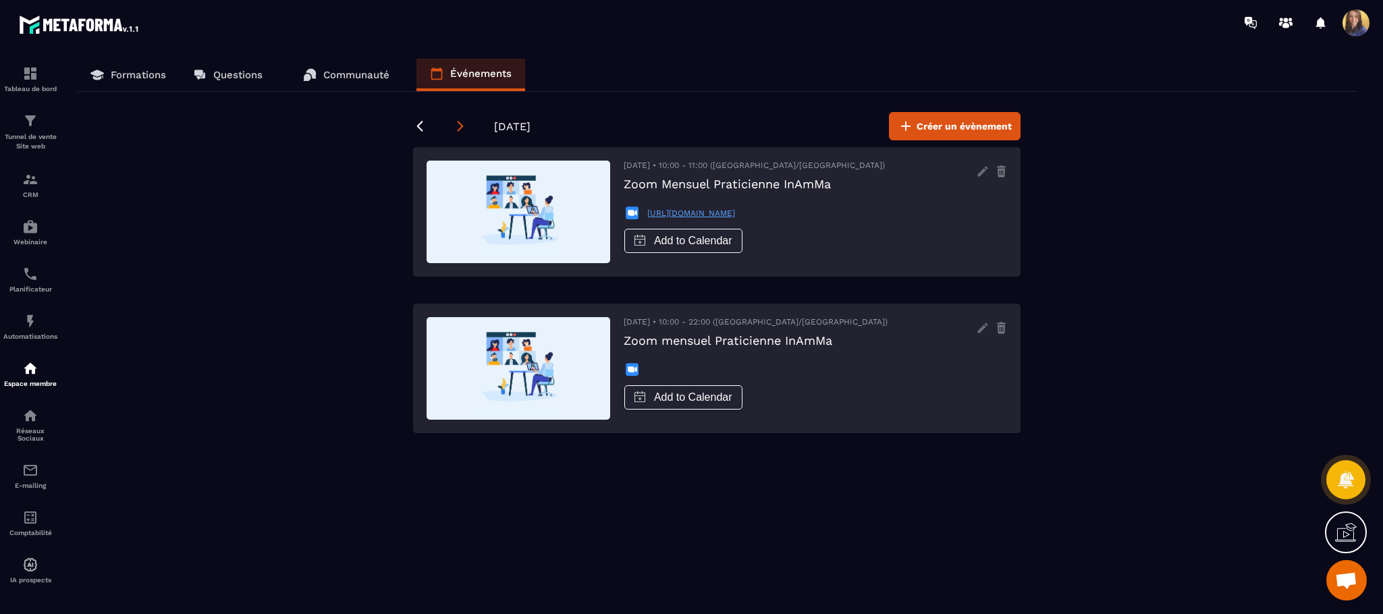
click at [460, 119] on icon at bounding box center [461, 126] width 14 height 14
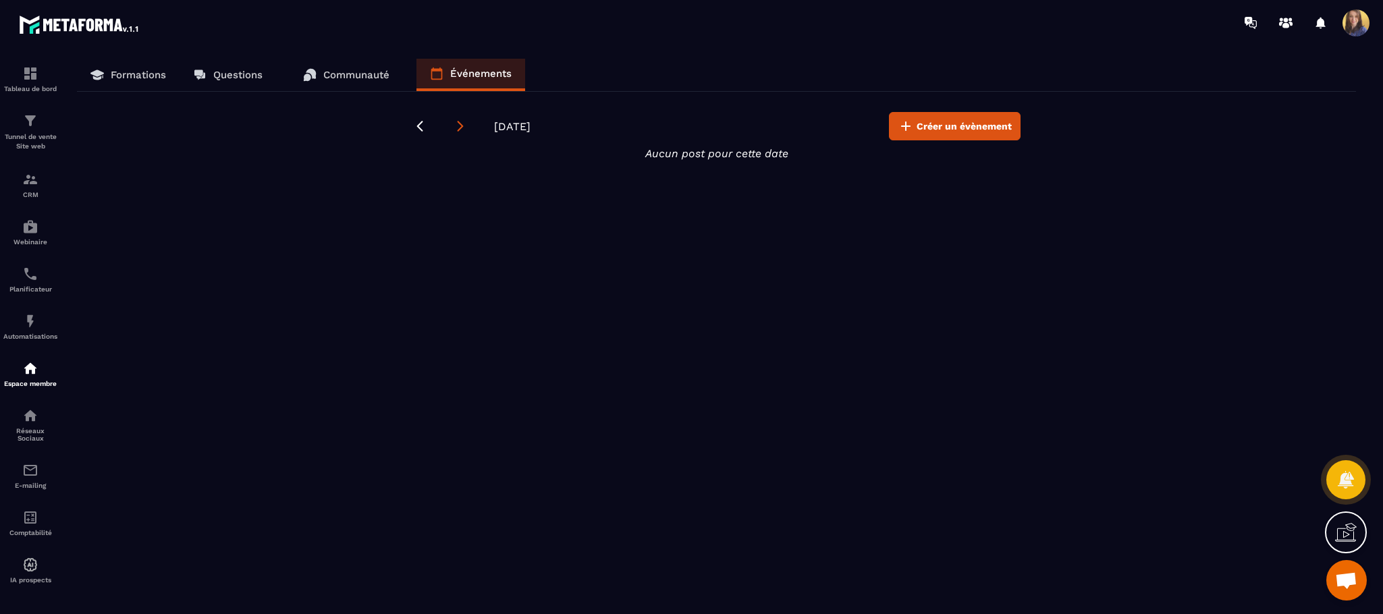
click at [460, 119] on icon at bounding box center [461, 126] width 14 height 14
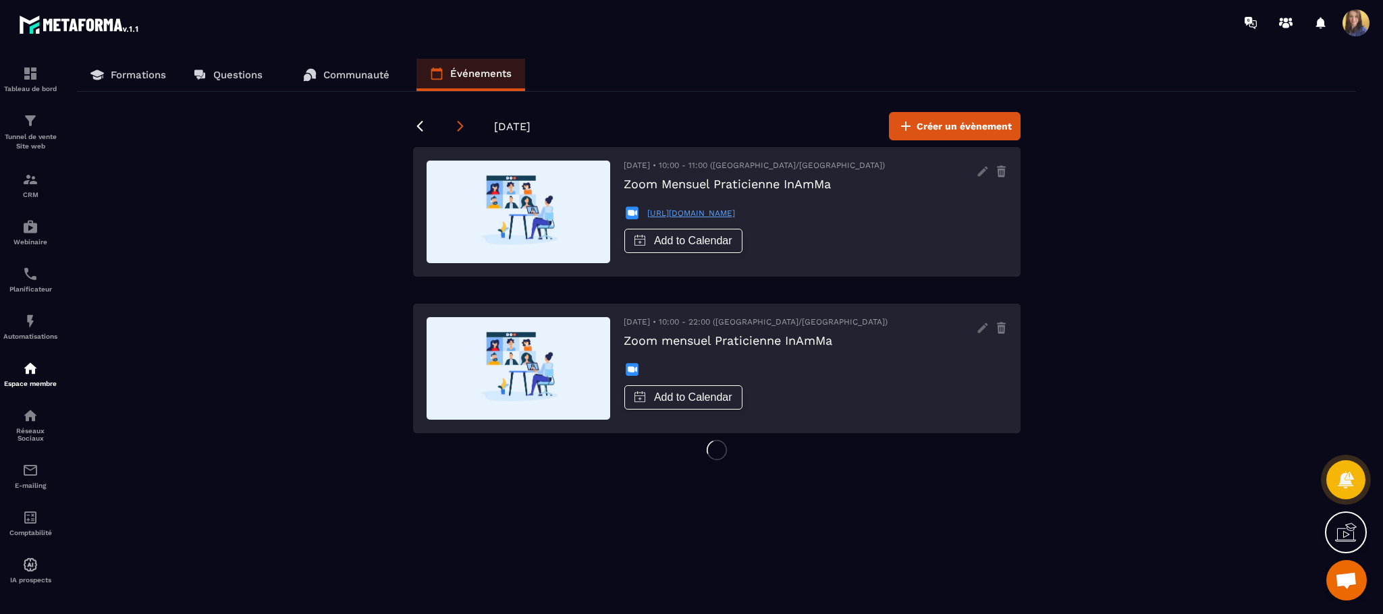
click at [460, 119] on icon at bounding box center [461, 126] width 14 height 14
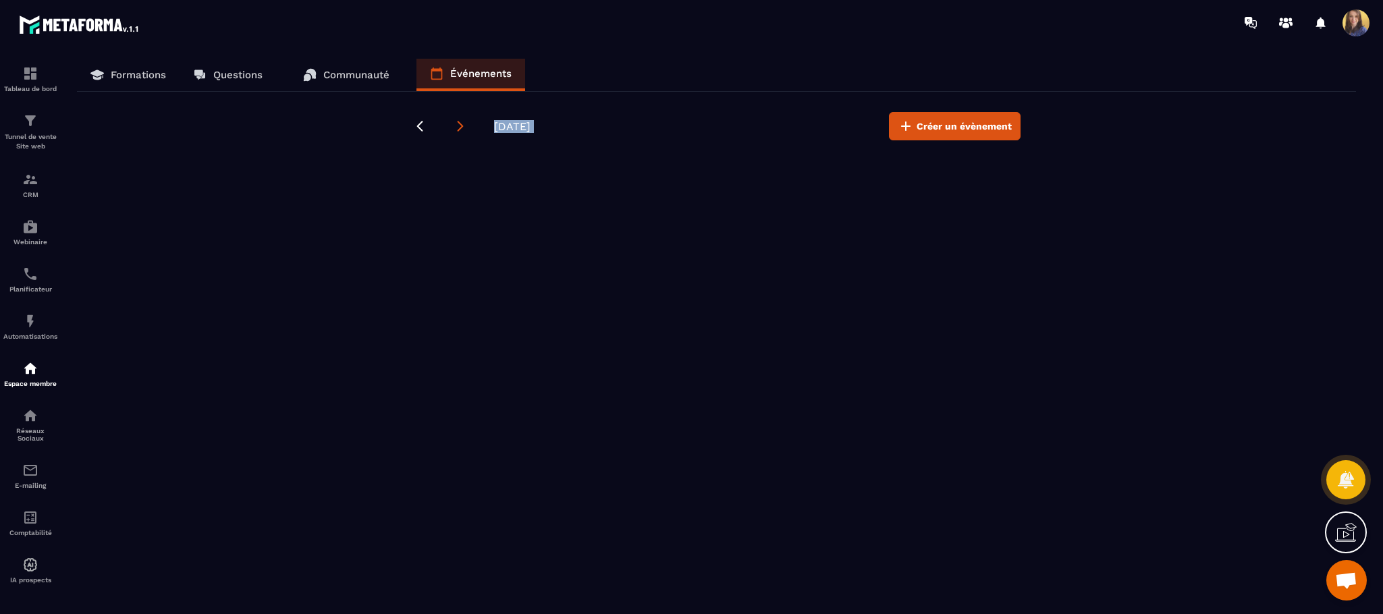
click at [460, 119] on icon at bounding box center [461, 126] width 14 height 14
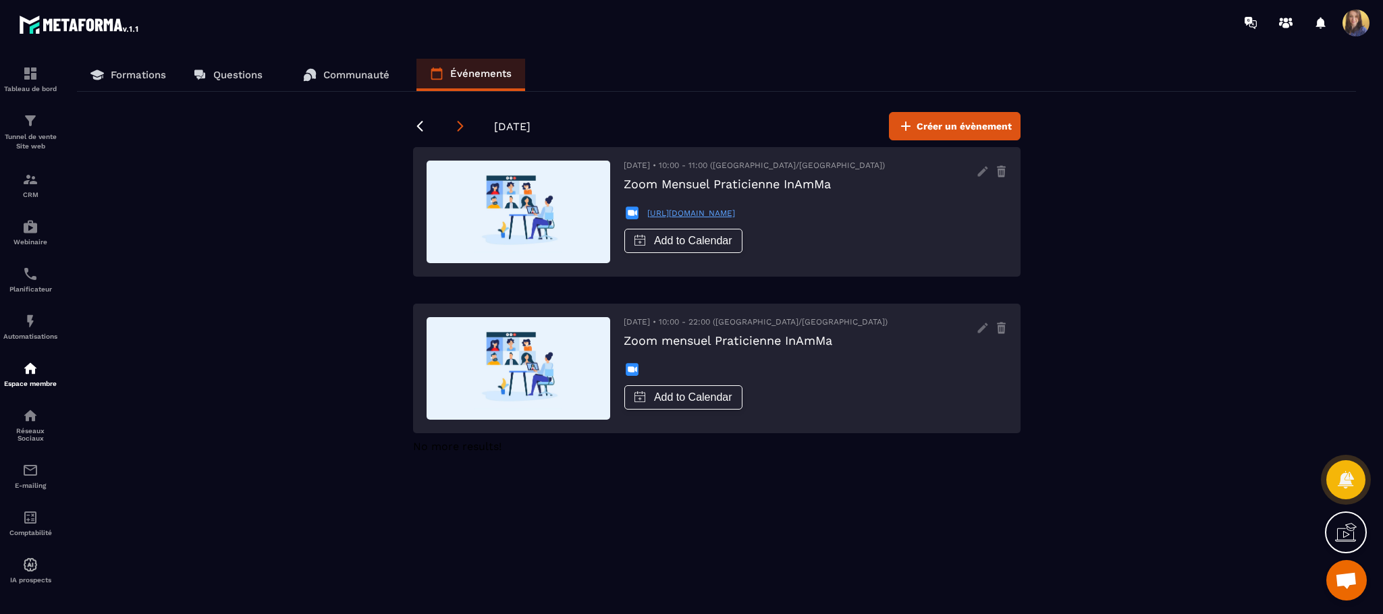
click at [460, 119] on icon at bounding box center [461, 126] width 14 height 14
click at [421, 116] on div "[DATE] Créer un évènement" at bounding box center [717, 126] width 608 height 28
click at [425, 119] on icon at bounding box center [420, 126] width 14 height 14
